Goal: Information Seeking & Learning: Understand process/instructions

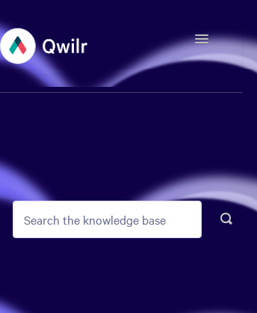
scroll to position [7, 0]
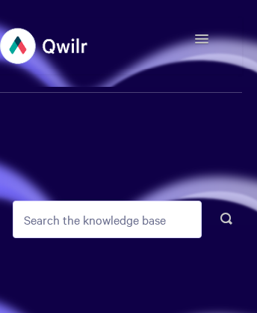
scroll to position [7, 0]
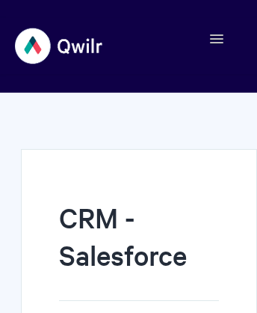
scroll to position [1342, 0]
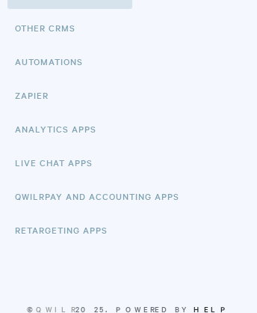
click at [186, 307] on link "Help Scout" at bounding box center [168, 315] width 124 height 25
